Goal: Book appointment/travel/reservation

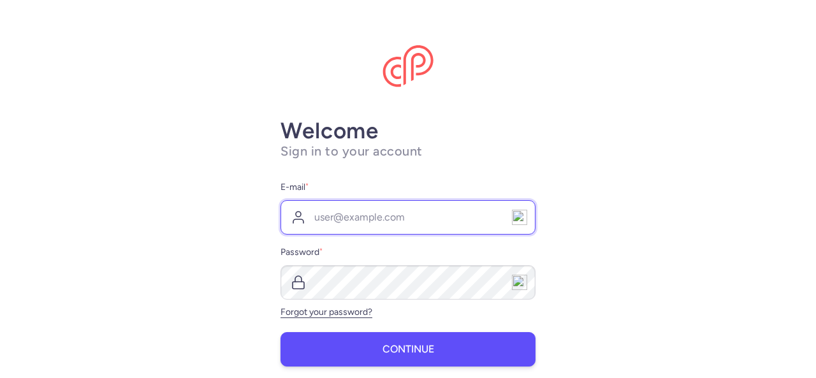
type input "[PERSON_NAME][EMAIL_ADDRESS][DOMAIN_NAME]"
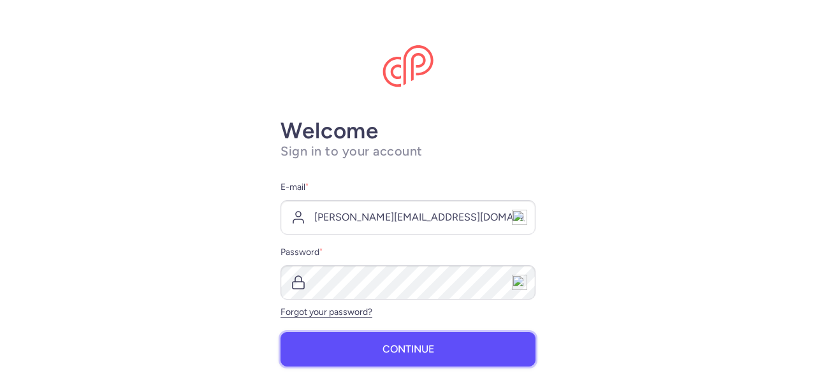
click at [359, 350] on button "Continue" at bounding box center [407, 349] width 255 height 34
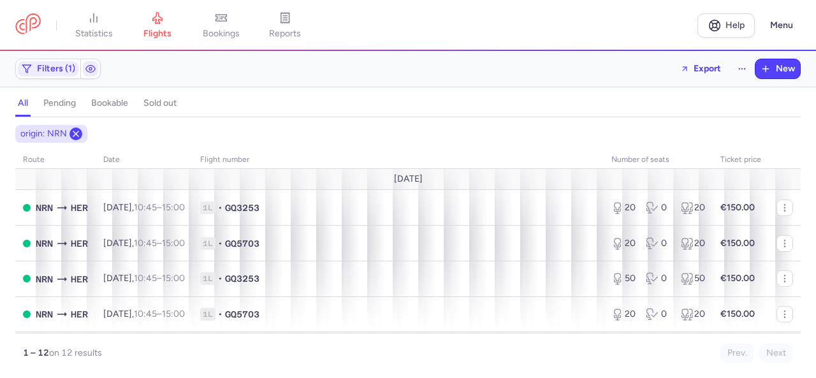
click at [75, 136] on icon at bounding box center [76, 134] width 10 height 10
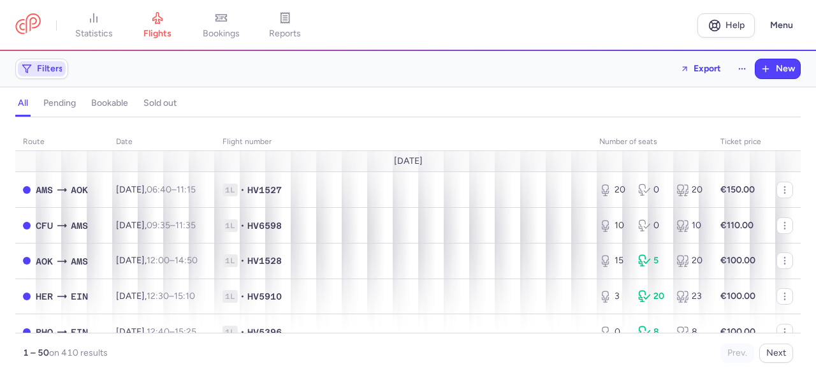
click at [47, 69] on span "Filters" at bounding box center [50, 69] width 26 height 10
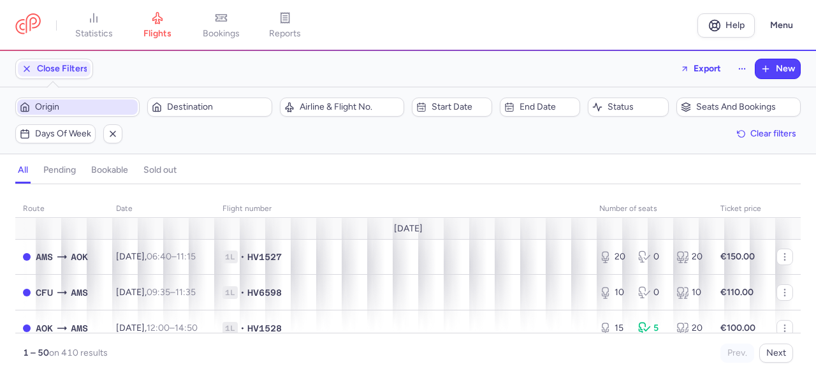
click at [96, 110] on span "Origin" at bounding box center [85, 107] width 100 height 10
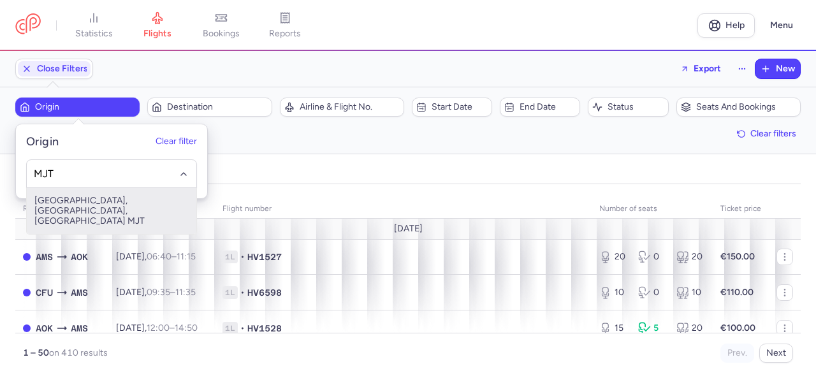
click at [97, 206] on span "[GEOGRAPHIC_DATA], [GEOGRAPHIC_DATA], [GEOGRAPHIC_DATA] MJT" at bounding box center [112, 211] width 170 height 46
type input "MJT"
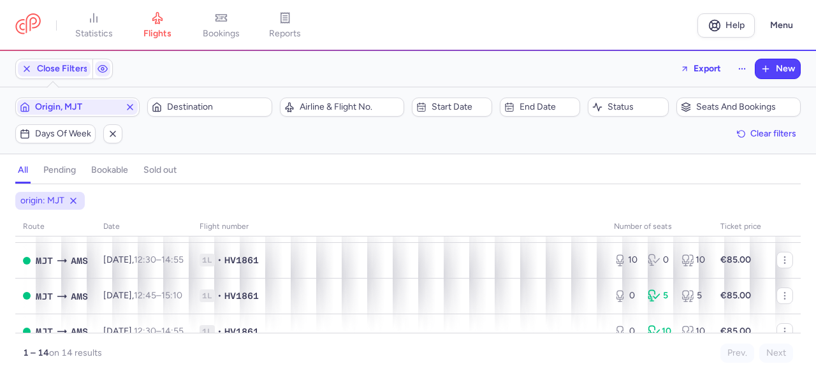
scroll to position [280, 0]
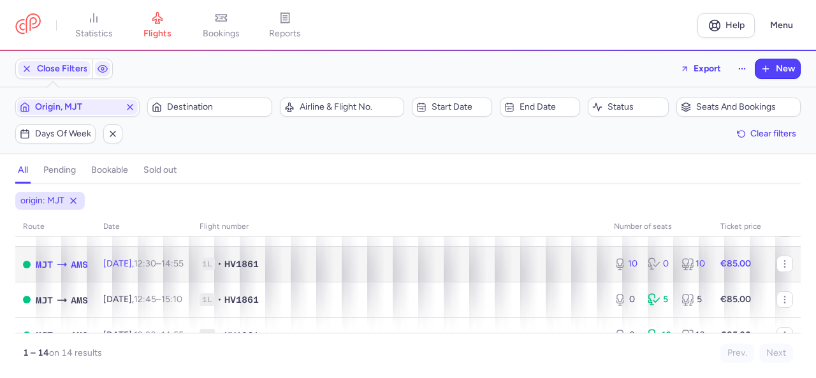
click at [464, 270] on span "1L • HV1861" at bounding box center [398, 263] width 399 height 13
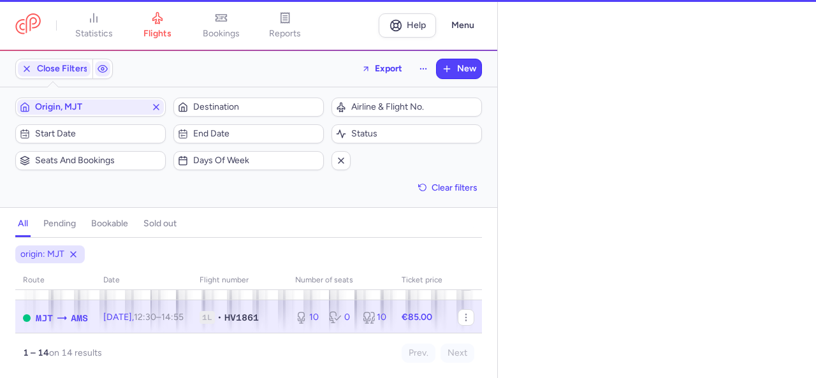
select select "hours"
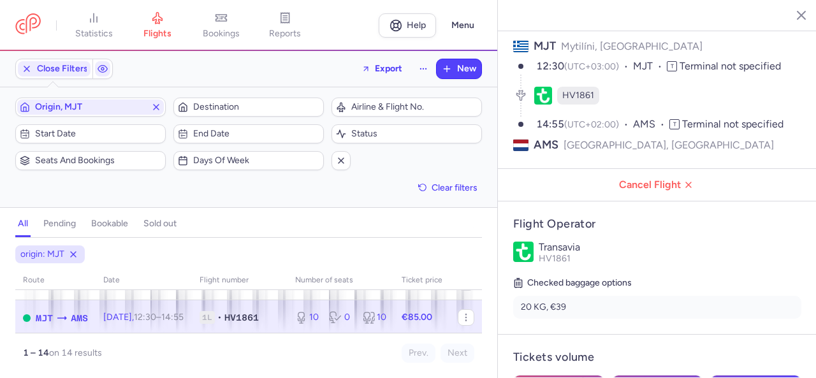
scroll to position [153, 0]
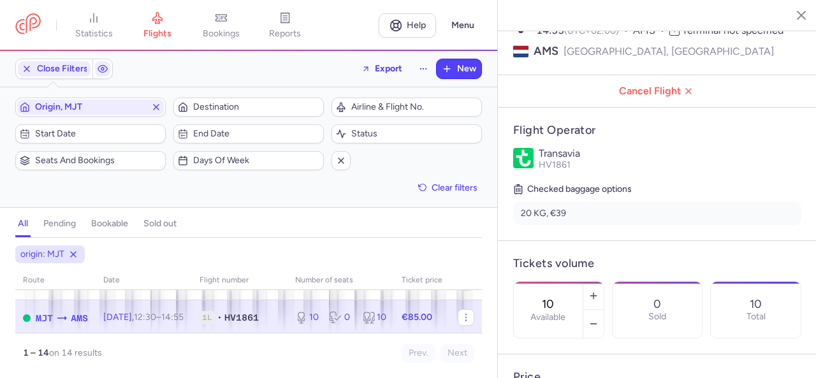
click at [791, 19] on icon "button" at bounding box center [791, 14] width 13 height 13
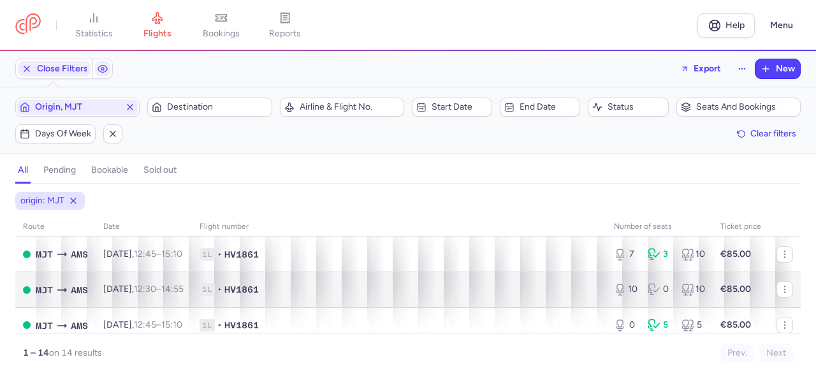
scroll to position [252, 0]
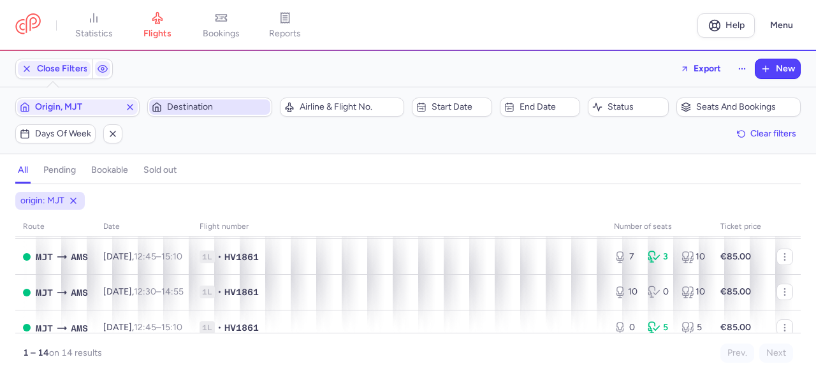
click at [185, 103] on span "Destination" at bounding box center [217, 107] width 100 height 10
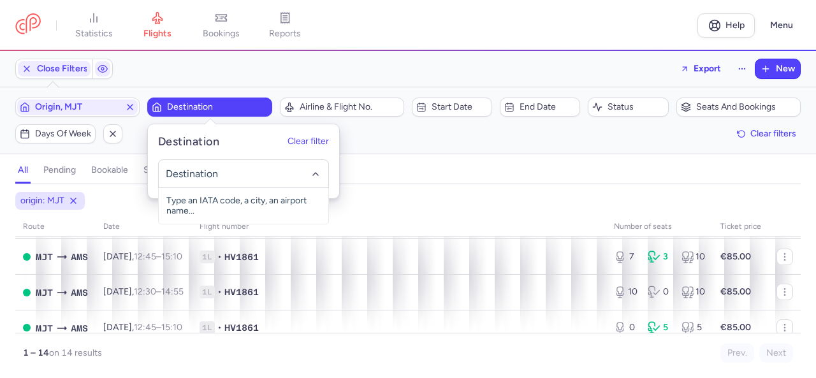
type input "M"
type input "A"
click at [470, 145] on div "Filters (1) – 14 results Origin, MJT Destination Airline & Flight No. Start dat…" at bounding box center [408, 120] width 816 height 66
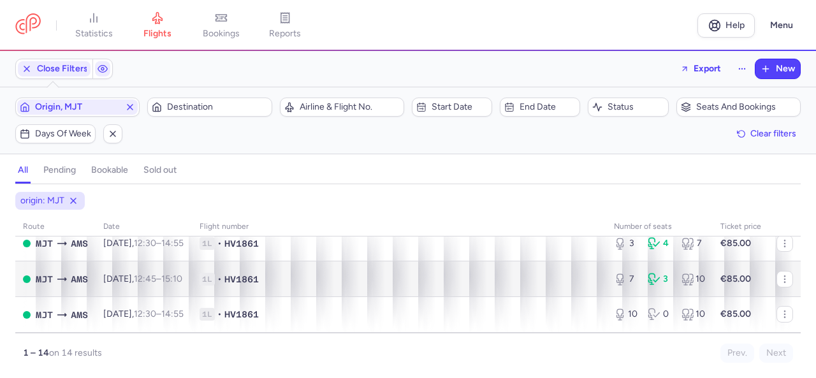
scroll to position [229, 0]
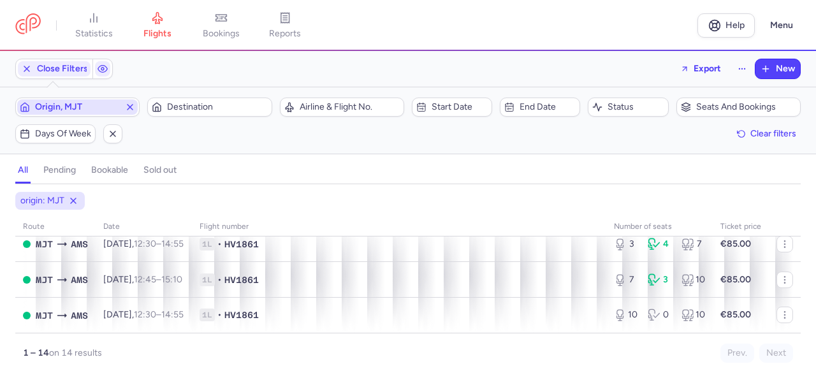
click at [131, 108] on line "button" at bounding box center [129, 107] width 5 height 5
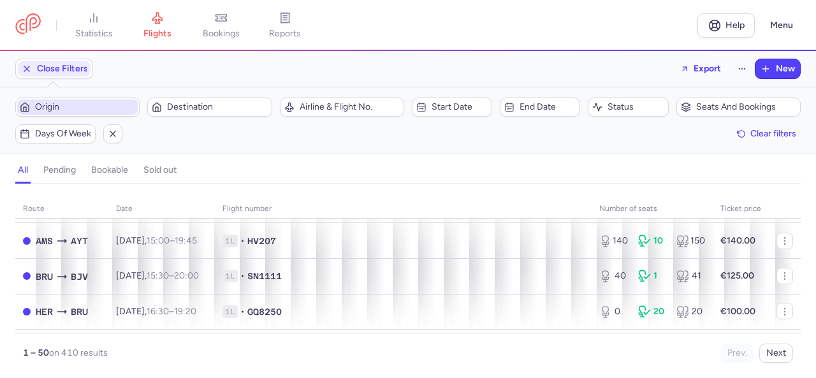
click at [80, 106] on span "Origin" at bounding box center [85, 107] width 100 height 10
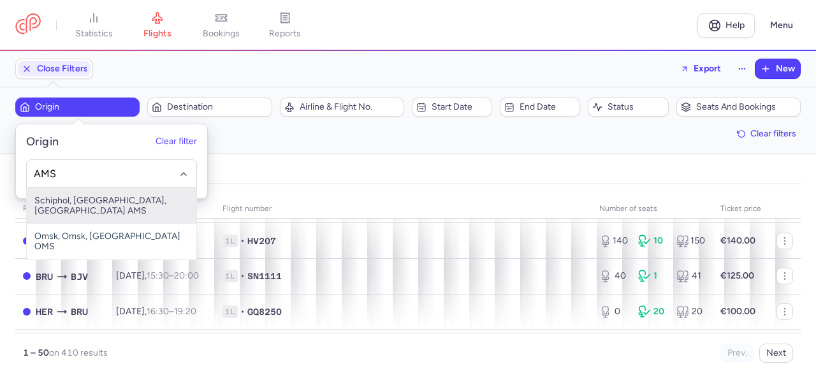
click at [89, 202] on span "Schiphol, [GEOGRAPHIC_DATA], [GEOGRAPHIC_DATA] AMS" at bounding box center [112, 206] width 170 height 36
type input "AMS"
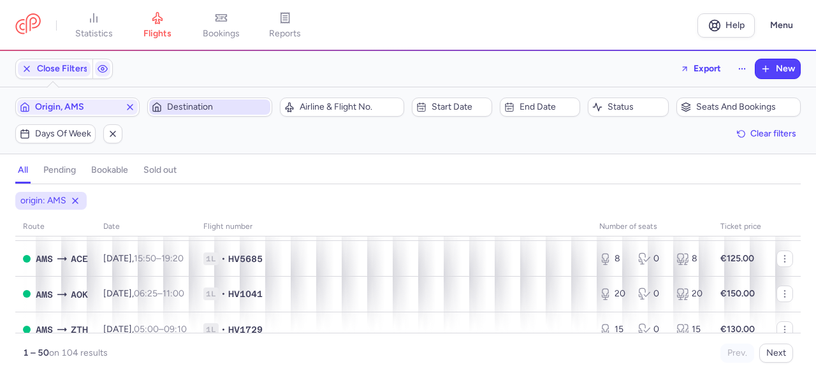
click at [200, 106] on span "Destination" at bounding box center [217, 107] width 100 height 10
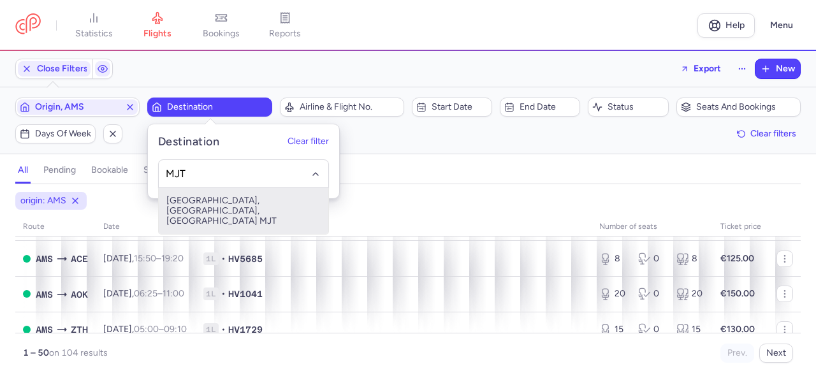
click at [220, 206] on span "[GEOGRAPHIC_DATA], [GEOGRAPHIC_DATA], [GEOGRAPHIC_DATA] MJT" at bounding box center [244, 211] width 170 height 46
type input "MJT"
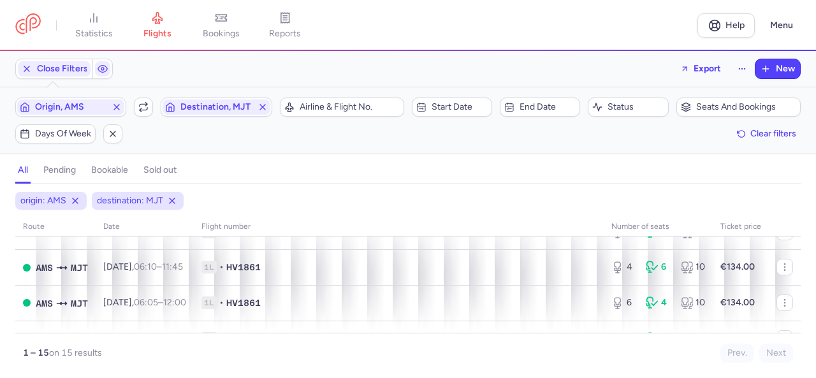
scroll to position [277, 0]
click at [329, 175] on div "all pending bookable sold out" at bounding box center [407, 173] width 785 height 22
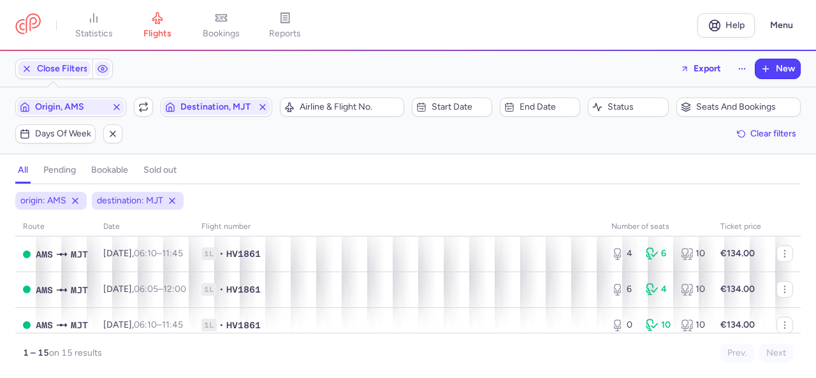
scroll to position [0, 0]
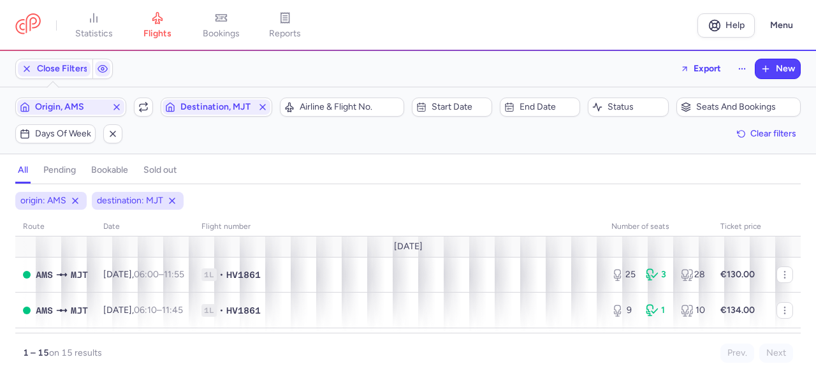
click at [343, 175] on div "all pending bookable sold out" at bounding box center [407, 173] width 785 height 22
